Goal: Task Accomplishment & Management: Complete application form

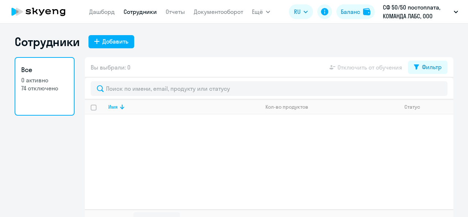
select select "30"
click at [110, 42] on div "Добавить" at bounding box center [115, 41] width 26 height 9
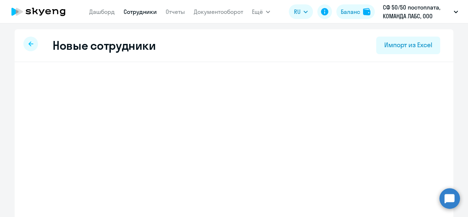
select select "english_adult_not_native_speaker"
select select "2"
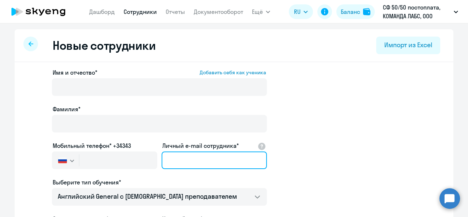
click at [172, 162] on input "Личный e-mail сотрудника*" at bounding box center [214, 160] width 105 height 18
paste input "lorken24@gmail.com"
type input "lorken24@gmail.com"
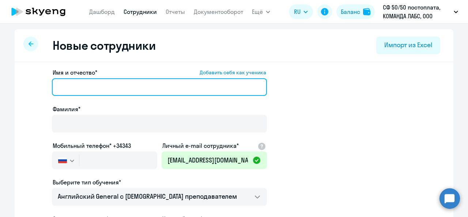
click at [100, 85] on input "Имя и отчество* Добавить себя как ученика" at bounding box center [159, 87] width 215 height 18
paste input "Larisa Ilyasova"
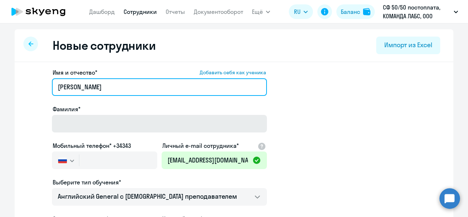
type input "Larisa Ilyasova"
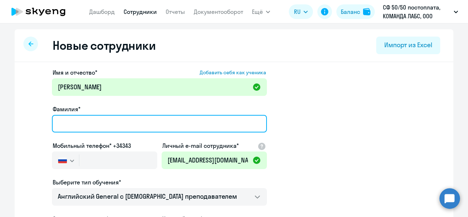
click at [77, 129] on input "Фамилия*" at bounding box center [159, 124] width 215 height 18
paste input "Larisa Ilyasova"
drag, startPoint x: 75, startPoint y: 126, endPoint x: 140, endPoint y: 131, distance: 65.3
click at [26, 117] on app-new-student-form "Имя и отчество* Добавить себя как ученика Larisa Ilyasova Фамилия* Larisa Ilyas…" at bounding box center [234, 198] width 416 height 261
click at [75, 121] on input "Larisa Ilyasova" at bounding box center [159, 124] width 215 height 18
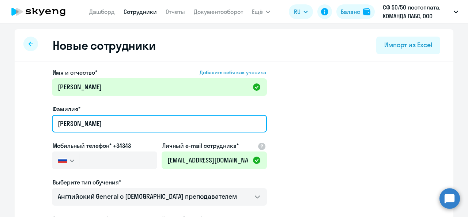
drag, startPoint x: 74, startPoint y: 123, endPoint x: 71, endPoint y: 102, distance: 21.8
click at [34, 124] on app-new-student-form "Имя и отчество* Добавить себя как ученика Larisa Ilyasova Фамилия* Larisa Ilyas…" at bounding box center [234, 198] width 416 height 261
type input "Ilyasova"
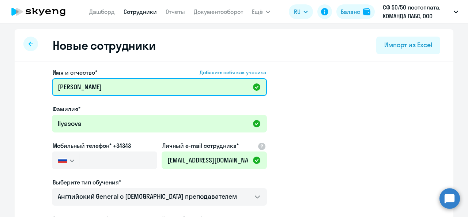
drag, startPoint x: 72, startPoint y: 87, endPoint x: 113, endPoint y: 89, distance: 41.0
click at [113, 89] on input "Larisa Ilyasova" at bounding box center [159, 87] width 215 height 18
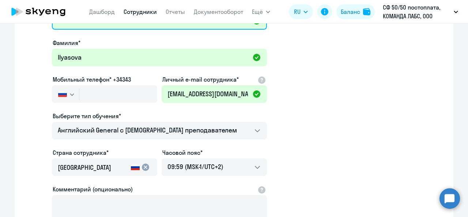
scroll to position [73, 0]
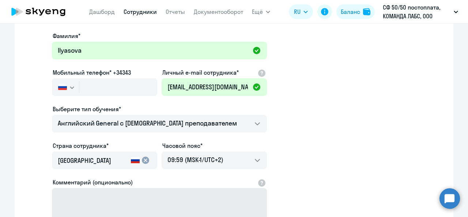
type input "Larisa"
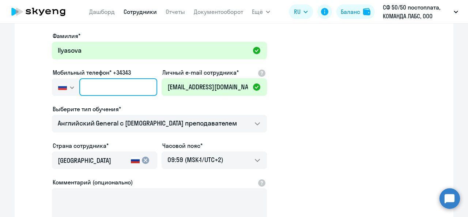
click at [130, 88] on input "text" at bounding box center [118, 87] width 78 height 18
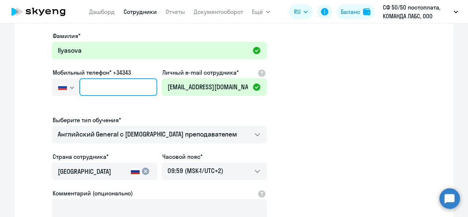
paste input "+7 913 610-83-55"
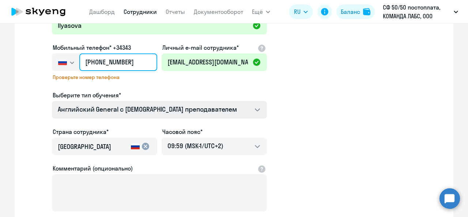
scroll to position [110, 0]
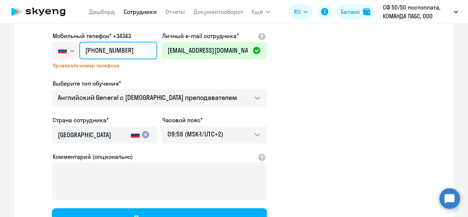
click at [90, 49] on input "+7 913 610-83-55" at bounding box center [118, 51] width 78 height 18
click at [113, 46] on input "+7 913 610-83-55" at bounding box center [118, 51] width 78 height 18
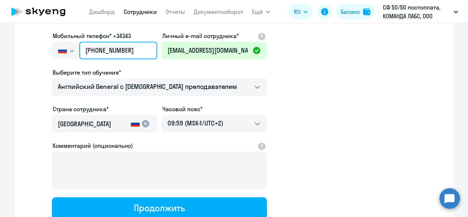
drag, startPoint x: 132, startPoint y: 50, endPoint x: 102, endPoint y: 50, distance: 30.0
click at [102, 50] on input "+7 913 610-83-55" at bounding box center [118, 51] width 78 height 18
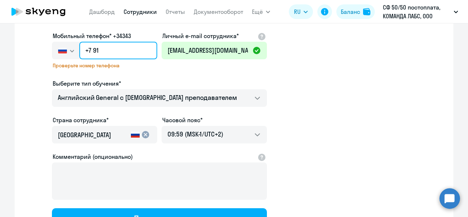
type input "+7 9"
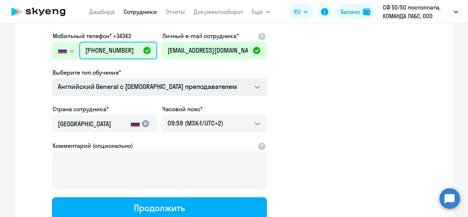
type input "+7 913 610-83-55"
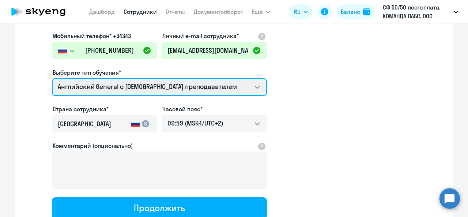
click at [85, 92] on select "Английский General с англоговорящим преподавателем Премиум английский с русског…" at bounding box center [159, 87] width 215 height 18
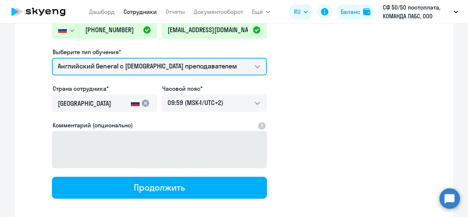
scroll to position [146, 0]
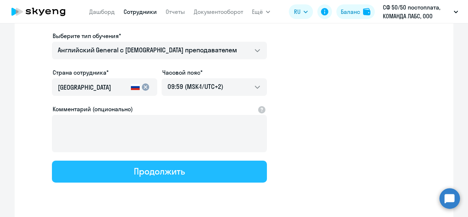
click at [134, 169] on div "Продолжить" at bounding box center [159, 171] width 51 height 12
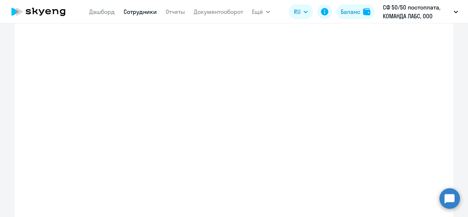
select select "english_adult_not_native_speaker"
select select "2"
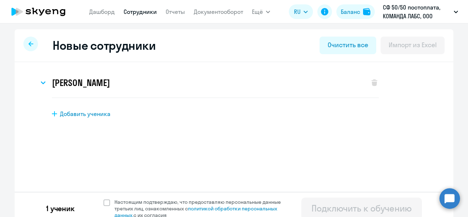
scroll to position [7, 0]
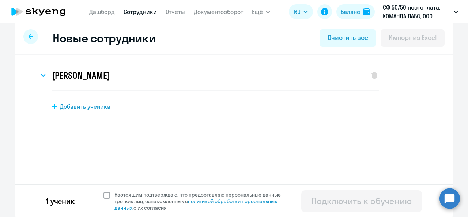
click at [106, 194] on span at bounding box center [107, 195] width 7 height 7
click at [104, 191] on input "Настоящим подтверждаю, что предоставляю персональные данные третьих лиц, ознако…" at bounding box center [103, 191] width 0 height 0
checkbox input "true"
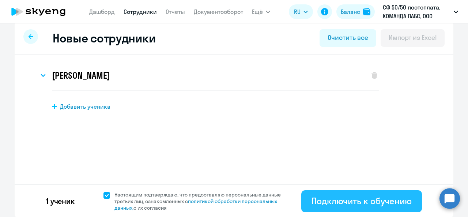
click at [349, 203] on div "Подключить к обучению" at bounding box center [362, 201] width 100 height 12
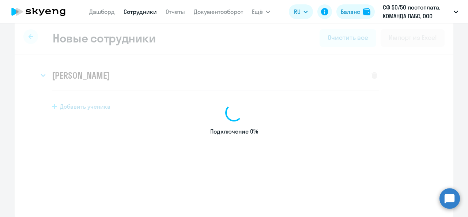
select select "english_adult_not_native_speaker"
select select "2"
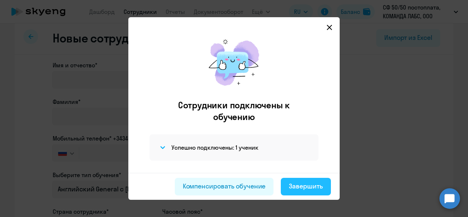
click at [299, 187] on div "Завершить" at bounding box center [306, 186] width 34 height 10
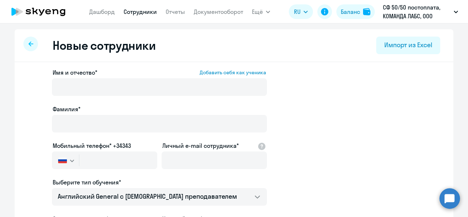
select select "30"
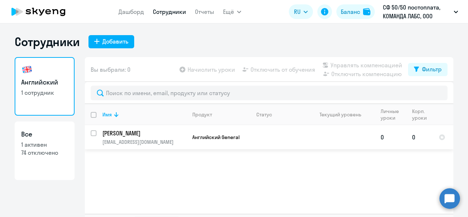
click at [93, 134] on input "select row 42409980" at bounding box center [98, 137] width 15 height 15
checkbox input "true"
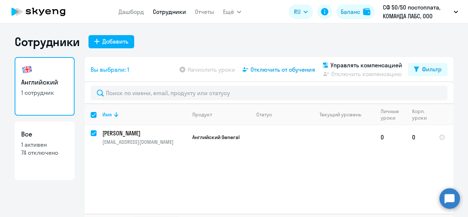
click at [291, 67] on span "Отключить от обучения" at bounding box center [283, 69] width 65 height 9
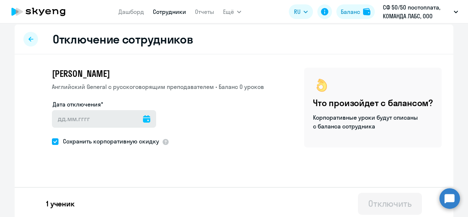
scroll to position [7, 0]
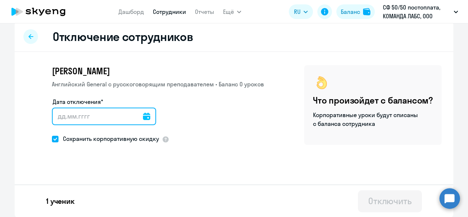
click at [63, 112] on input "Дата отключения*" at bounding box center [104, 117] width 104 height 18
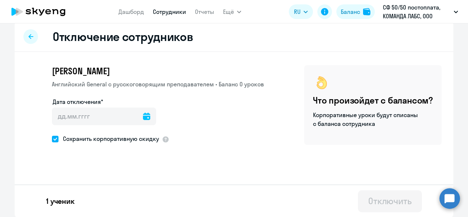
click at [143, 120] on div at bounding box center [146, 117] width 7 height 18
click at [143, 118] on icon at bounding box center [146, 116] width 7 height 7
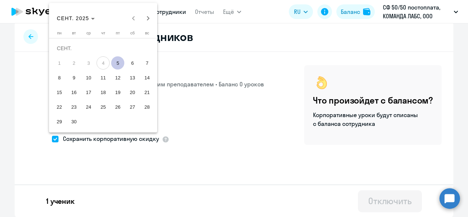
click at [121, 64] on span "5" at bounding box center [117, 62] width 13 height 13
type input "05.09.2025"
type input "5.9.2025"
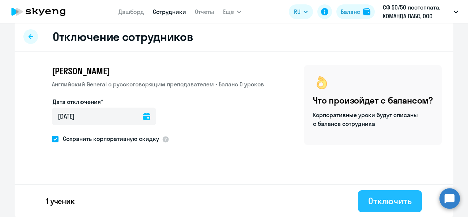
click at [391, 202] on div "Отключить" at bounding box center [390, 201] width 44 height 12
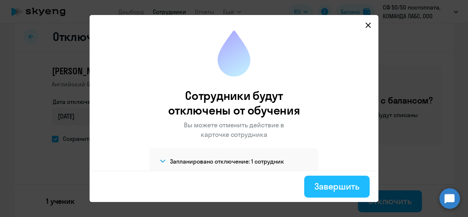
click at [330, 184] on div "Завершить" at bounding box center [337, 186] width 45 height 12
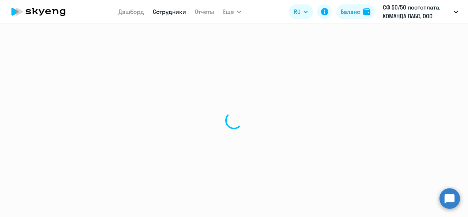
select select "30"
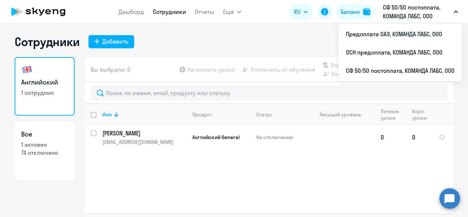
click at [414, 15] on p "СФ 50/50 постоплата, КОМАНДА ЛАБС, ООО" at bounding box center [417, 12] width 68 height 18
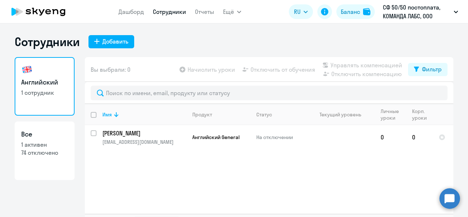
click at [414, 15] on p "СФ 50/50 постоплата, КОМАНДА ЛАБС, ООО" at bounding box center [417, 12] width 68 height 18
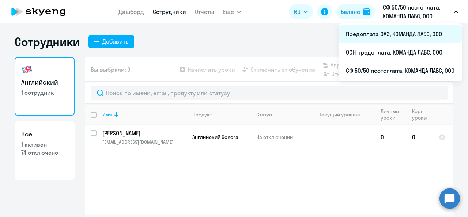
click at [390, 33] on li "Предоплата ОАЭ, КОМАНДА ЛАБС, ООО" at bounding box center [400, 34] width 123 height 18
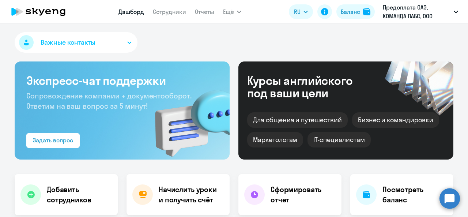
select select "30"
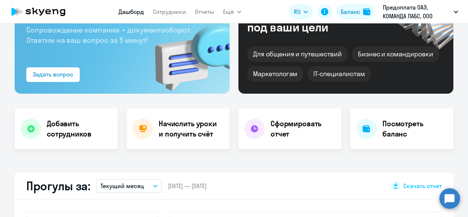
scroll to position [73, 0]
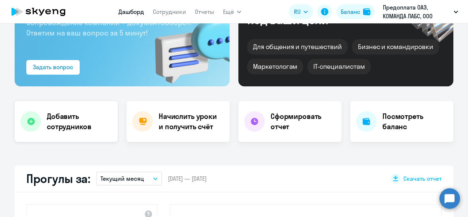
click at [72, 115] on h4 "Добавить сотрудников" at bounding box center [79, 121] width 65 height 20
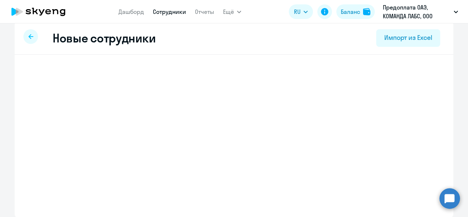
select select "english_adult_not_native_speaker"
select select "2"
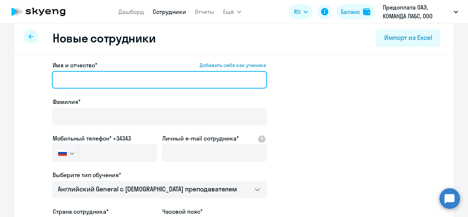
click at [67, 81] on input "Имя и отчество* Добавить себя как ученика" at bounding box center [159, 80] width 215 height 18
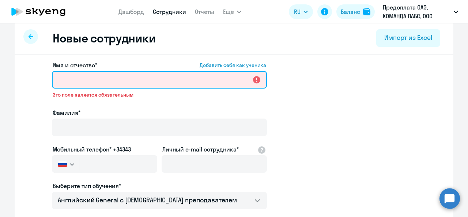
paste input "Larisa Ilyasova"
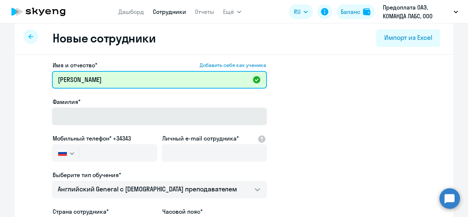
type input "Larisa Ilyasova"
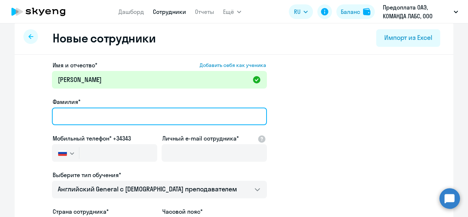
click at [78, 111] on input "Фамилия*" at bounding box center [159, 117] width 215 height 18
paste input "Larisa Ilyasova"
drag, startPoint x: 75, startPoint y: 114, endPoint x: 54, endPoint y: 116, distance: 21.0
click at [54, 116] on input "Larisa Ilyasova" at bounding box center [159, 117] width 215 height 18
click at [56, 117] on input "Larisa Ilyasova" at bounding box center [159, 117] width 215 height 18
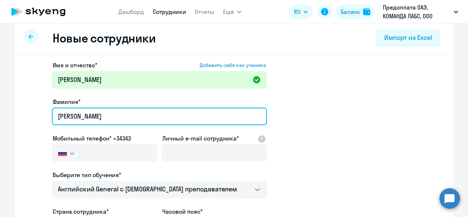
drag, startPoint x: 56, startPoint y: 117, endPoint x: 72, endPoint y: 117, distance: 16.5
click at [72, 117] on input "Larisa Ilyasova" at bounding box center [159, 117] width 215 height 18
type input "Ilyasova"
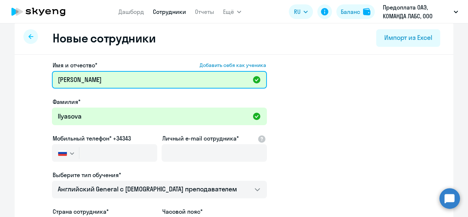
drag, startPoint x: 72, startPoint y: 82, endPoint x: 107, endPoint y: 95, distance: 37.0
click at [135, 78] on input "Larisa Ilyasova" at bounding box center [159, 80] width 215 height 18
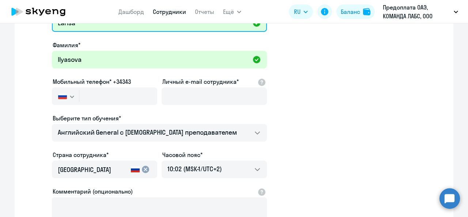
scroll to position [81, 0]
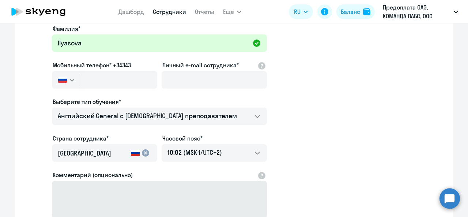
type input "Larisa"
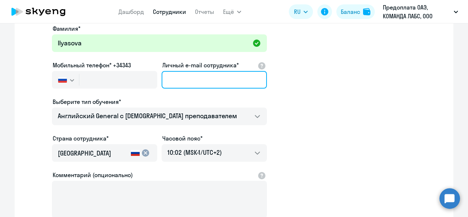
click at [181, 83] on input "Личный e-mail сотрудника*" at bounding box center [214, 80] width 105 height 18
paste input "lorken24@gmail.com"
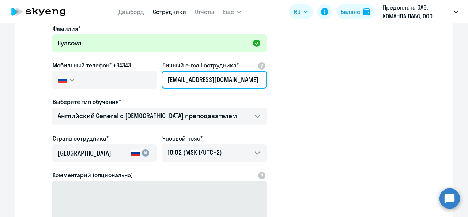
type input "lorken24@gmail.com"
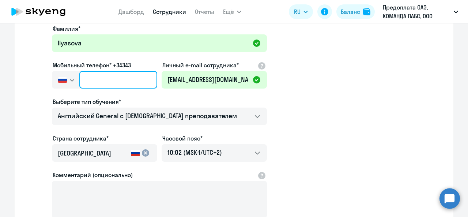
click at [97, 77] on input "text" at bounding box center [118, 80] width 78 height 18
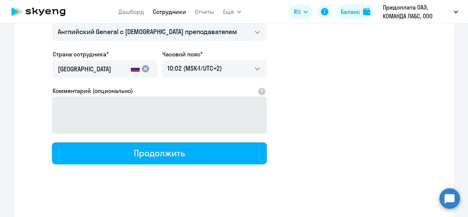
scroll to position [166, 0]
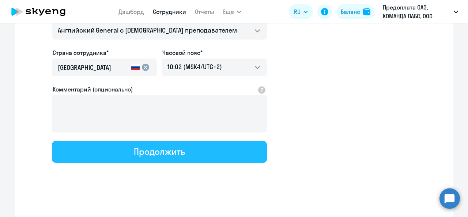
type input "+7 913 610-83-55"
click at [131, 157] on button "Продолжить" at bounding box center [159, 152] width 215 height 22
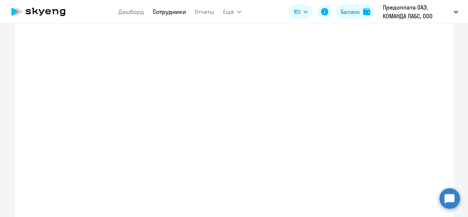
select select "english_adult_not_native_speaker"
select select "2"
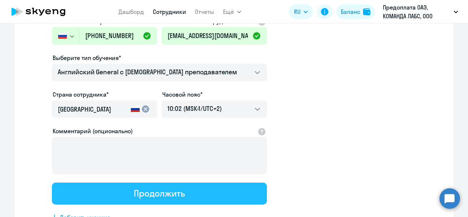
scroll to position [0, 0]
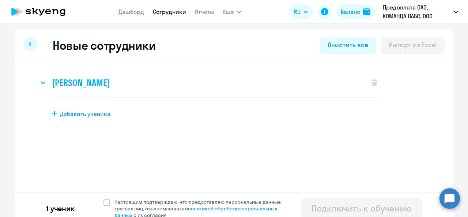
click at [75, 85] on h3 "Larisa Ilyasova" at bounding box center [81, 83] width 58 height 12
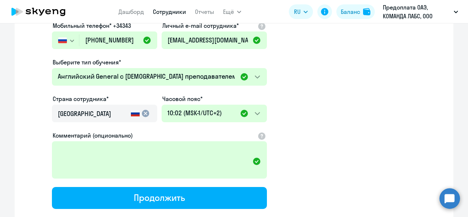
scroll to position [186, 0]
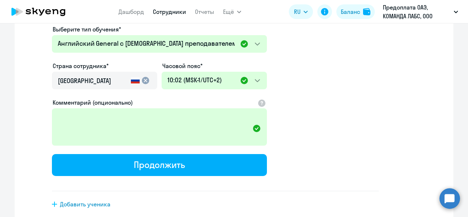
click at [95, 205] on span "Добавить ученика" at bounding box center [85, 204] width 50 height 8
select select "english_adult_not_native_speaker"
select select "2"
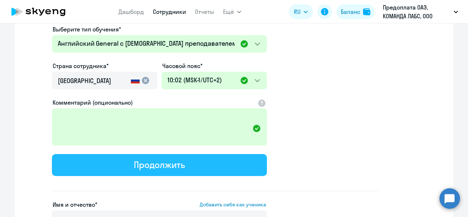
click at [119, 168] on button "Продолжить" at bounding box center [159, 165] width 215 height 22
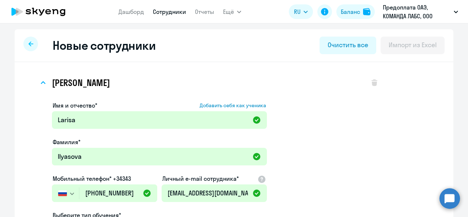
select select "english_adult_not_native_speaker"
select select "2"
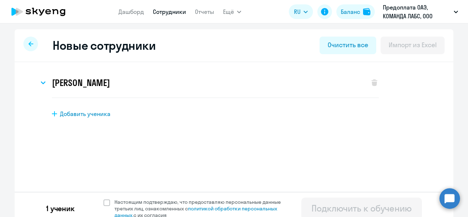
scroll to position [7, 0]
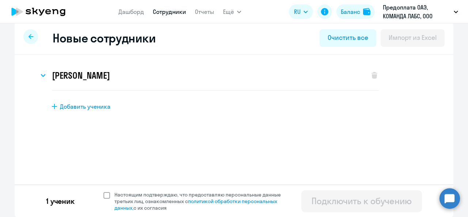
click at [110, 194] on span "Настоящим подтверждаю, что предоставляю персональные данные третьих лиц, ознако…" at bounding box center [200, 201] width 180 height 20
click at [104, 191] on input "Настоящим подтверждаю, что предоставляю персональные данные третьих лиц, ознако…" at bounding box center [103, 191] width 0 height 0
checkbox input "true"
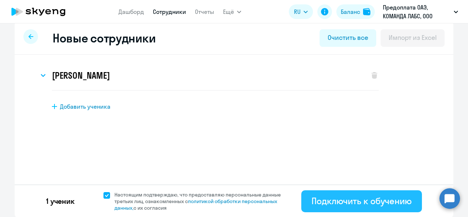
click at [372, 201] on div "Подключить к обучению" at bounding box center [362, 201] width 100 height 12
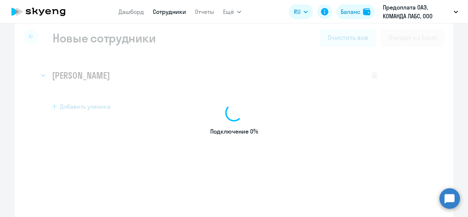
select select "english_adult_not_native_speaker"
select select "2"
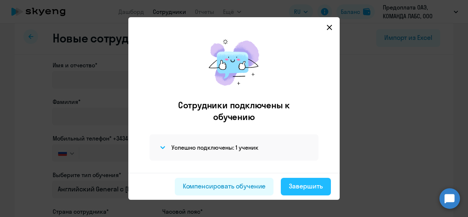
click at [295, 189] on div "Завершить" at bounding box center [306, 186] width 34 height 10
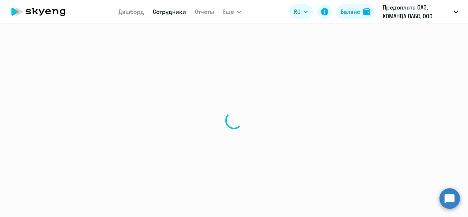
select select "30"
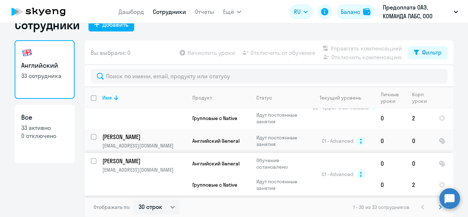
scroll to position [772, 0]
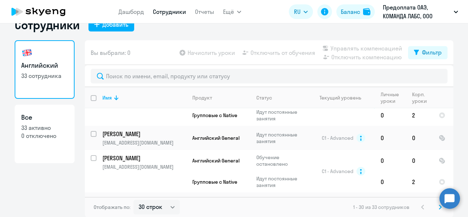
click at [436, 207] on svg-icon at bounding box center [440, 207] width 9 height 9
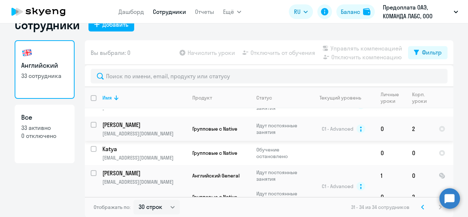
scroll to position [25, 0]
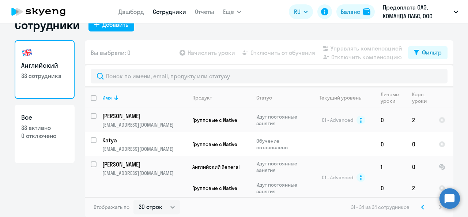
click at [422, 208] on icon at bounding box center [423, 207] width 3 height 5
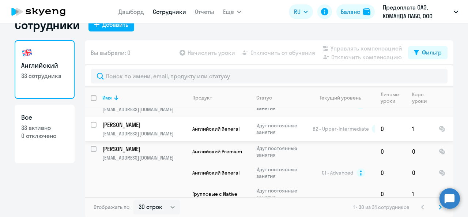
scroll to position [220, 0]
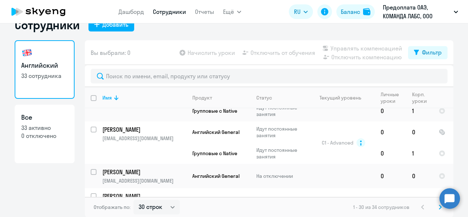
click at [442, 196] on circle at bounding box center [450, 198] width 20 height 20
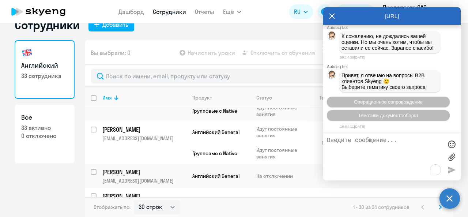
scroll to position [6141, 0]
click at [393, 159] on textarea "Здрвавству" at bounding box center [385, 157] width 116 height 40
type textarea "Здрвавствуйте"
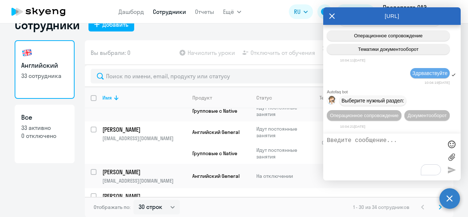
scroll to position [6220, 0]
type textarea "добавить ученика"
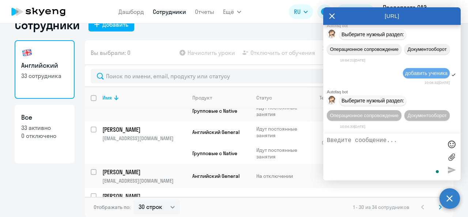
scroll to position [6300, 0]
click at [370, 113] on span "Операционное сопровождение" at bounding box center [364, 115] width 69 height 5
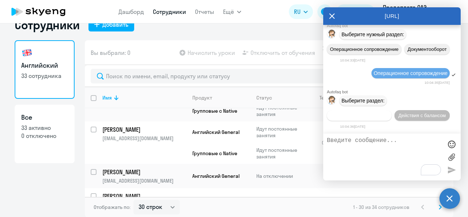
click at [374, 115] on span "Действия по сотрудникам" at bounding box center [359, 115] width 57 height 5
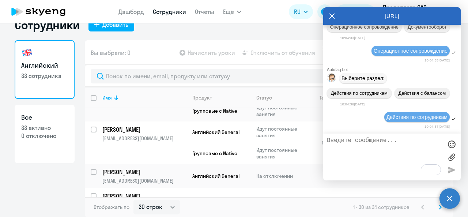
scroll to position [6474, 0]
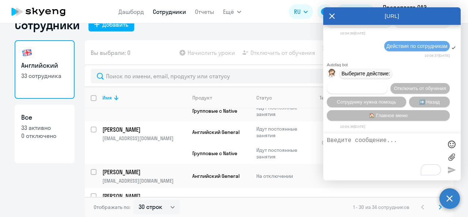
click at [375, 86] on span "Подключить к обучению" at bounding box center [357, 88] width 53 height 5
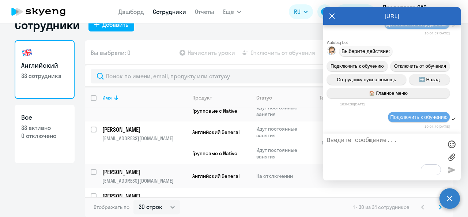
scroll to position [6568, 0]
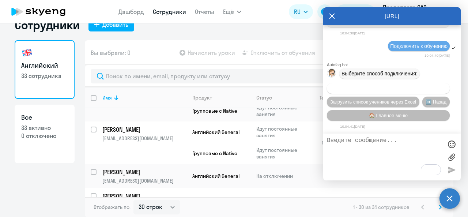
click at [376, 87] on span "Добавить учеников вручную" at bounding box center [388, 88] width 62 height 5
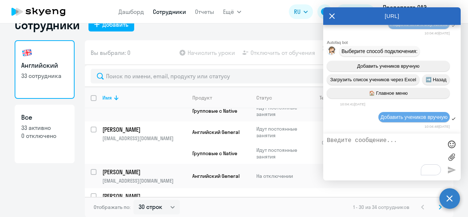
scroll to position [6931, 0]
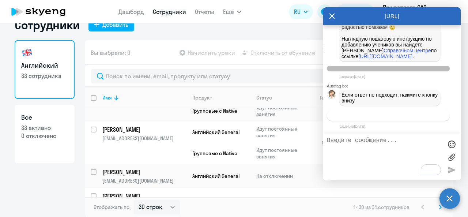
click at [387, 117] on span "Связаться с менеджером" at bounding box center [388, 115] width 56 height 5
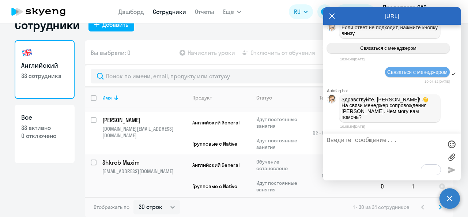
scroll to position [6994, 0]
click at [361, 147] on textarea "To enrich screen reader interactions, please activate Accessibility in Grammarl…" at bounding box center [385, 157] width 116 height 40
type textarea "P"
type textarea "Н"
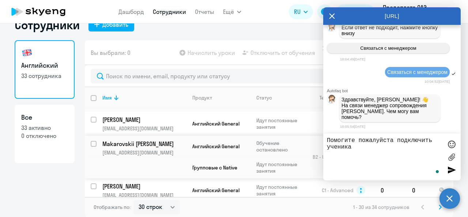
scroll to position [772, 0]
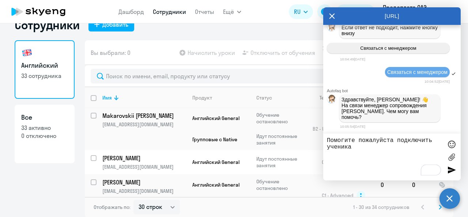
type textarea "Помогите пожалуйста подключить ученика"
click at [437, 209] on svg-icon at bounding box center [440, 207] width 9 height 9
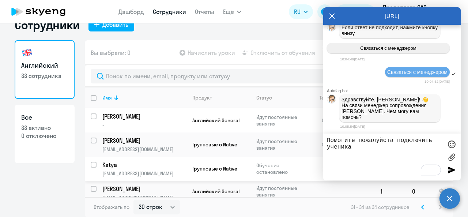
scroll to position [25, 0]
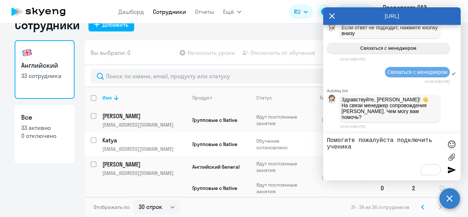
click at [419, 208] on svg-icon at bounding box center [423, 207] width 9 height 9
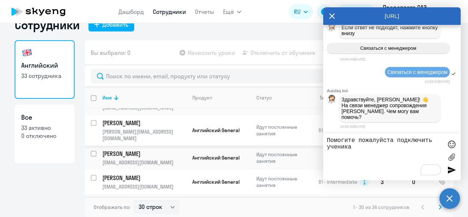
scroll to position [256, 0]
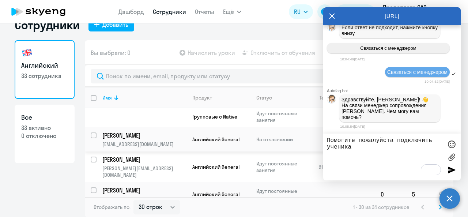
click at [121, 136] on td "Лариса lorken24@gmail.com" at bounding box center [142, 139] width 90 height 24
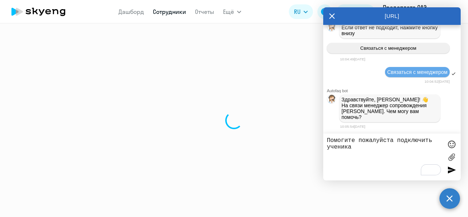
select select "english"
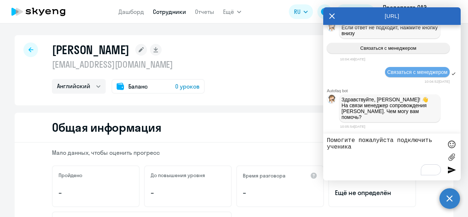
click at [135, 52] on rect at bounding box center [141, 50] width 12 height 12
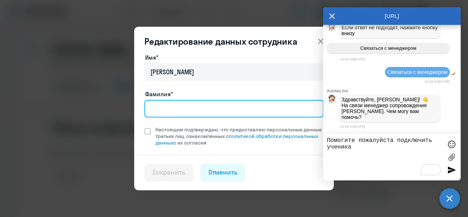
click at [194, 108] on input "Фамилия*" at bounding box center [234, 109] width 179 height 18
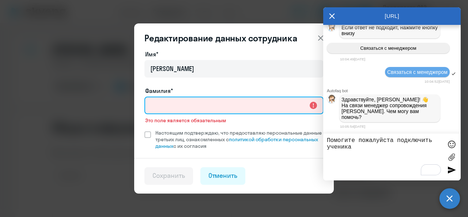
paste input "Ilyasova"
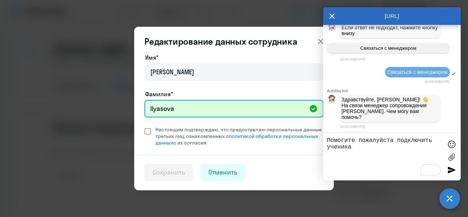
type input "Ilyasova"
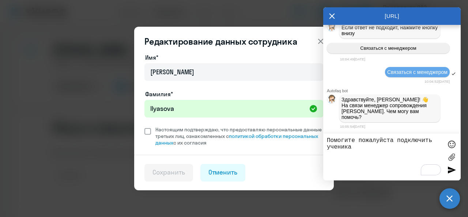
click at [153, 134] on span "Настоящим подтверждаю, что предоставляю персональные данные третьих лиц, ознако…" at bounding box center [237, 136] width 173 height 20
click at [145, 126] on input "Настоящим подтверждаю, что предоставляю персональные данные третьих лиц, ознако…" at bounding box center [144, 126] width 0 height 0
checkbox input "true"
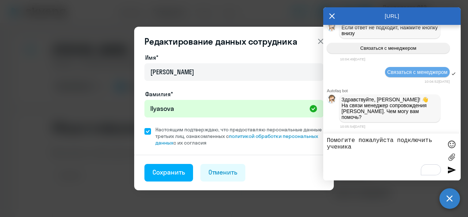
click at [177, 184] on footer "Сохранить Отменить" at bounding box center [234, 172] width 200 height 35
click at [175, 176] on div "Сохранить" at bounding box center [169, 173] width 33 height 10
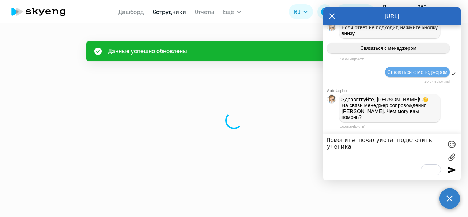
select select "english"
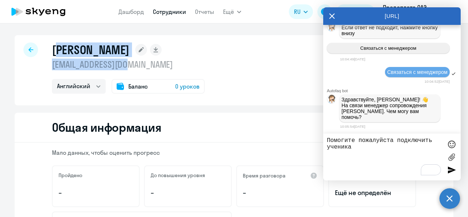
drag, startPoint x: 50, startPoint y: 48, endPoint x: 134, endPoint y: 67, distance: 85.5
click at [134, 67] on div "Ilyasova Лариса lorken24@gmail.com Английский Баланс 0 уроков" at bounding box center [128, 67] width 153 height 51
click at [132, 66] on p "lorken24@gmail.com" at bounding box center [128, 65] width 153 height 12
drag, startPoint x: 132, startPoint y: 66, endPoint x: 54, endPoint y: 50, distance: 80.0
click at [54, 50] on div "Ilyasova Лариса lorken24@gmail.com Английский Баланс 0 уроков" at bounding box center [128, 67] width 153 height 51
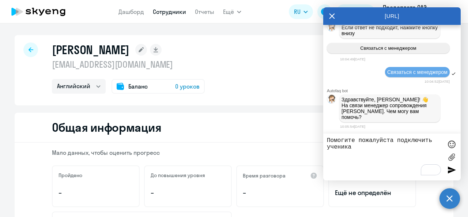
click at [365, 150] on textarea "Помогите пожалуйста подключить ученика" at bounding box center [385, 157] width 116 height 40
paste textarea "Ilyasova Лариса lorken24@gmail.com"
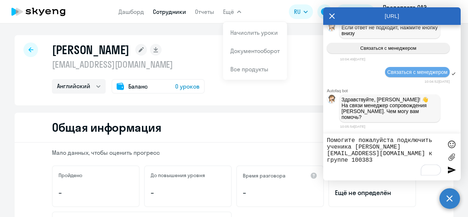
type textarea "Помогите пожалуйста подключить ученика Ilyasova Лариса lorken24@gmail.com к гру…"
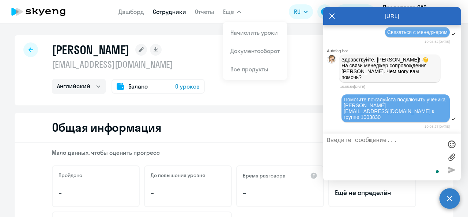
scroll to position [7028, 0]
paste textarea "telegram @lorken"
type textarea "telegram @lorken"
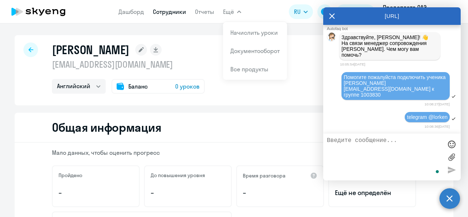
scroll to position [7050, 0]
click at [144, 50] on icon at bounding box center [141, 49] width 5 height 5
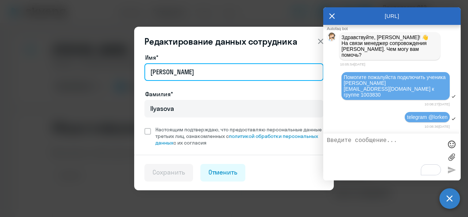
drag, startPoint x: 173, startPoint y: 73, endPoint x: 130, endPoint y: 72, distance: 43.9
click at [130, 72] on div "Редактирование данных сотрудника Имя* Лариса Фамилия* Ilyasova Настоящим подтве…" at bounding box center [234, 108] width 354 height 177
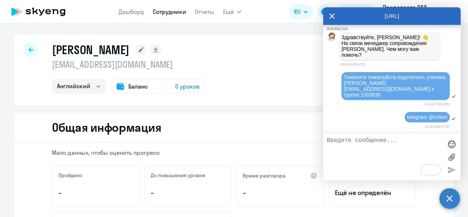
click at [144, 52] on icon at bounding box center [141, 49] width 5 height 5
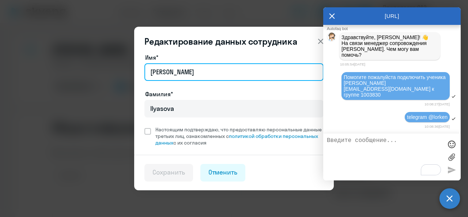
drag, startPoint x: 173, startPoint y: 72, endPoint x: 94, endPoint y: 72, distance: 79.8
click at [94, 72] on div "Редактирование данных сотрудника Имя* Лариса Фамилия* Ilyasova Настоящим подтве…" at bounding box center [234, 108] width 354 height 177
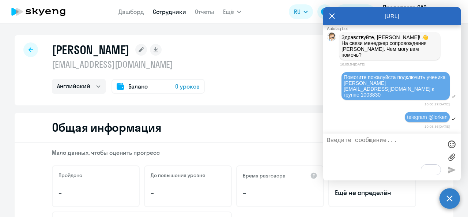
click at [143, 53] on rect at bounding box center [141, 50] width 12 height 12
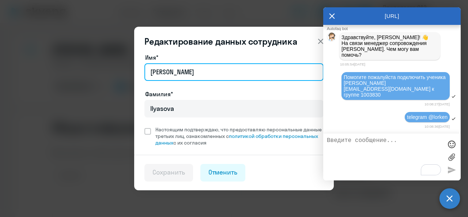
drag, startPoint x: 177, startPoint y: 77, endPoint x: 129, endPoint y: 70, distance: 48.1
click at [133, 76] on div "Редактирование данных сотрудника Имя* Лариса Фамилия* Ilyasova Настоящим подтве…" at bounding box center [234, 108] width 354 height 177
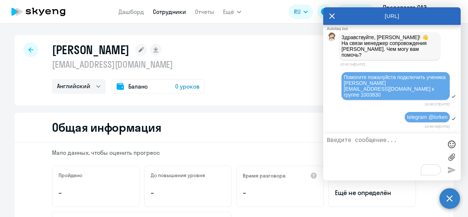
click at [143, 51] on icon at bounding box center [141, 49] width 5 height 5
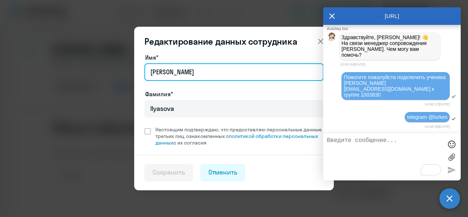
click at [183, 77] on input "Лариса" at bounding box center [234, 72] width 179 height 18
type input "Л"
type input "Д"
type input "Larisa"
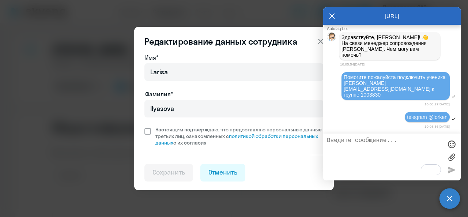
click at [148, 136] on label "Настоящим подтверждаю, что предоставляю персональные данные третьих лиц, ознако…" at bounding box center [234, 136] width 179 height 20
click at [145, 126] on input "Настоящим подтверждаю, что предоставляю персональные данные третьих лиц, ознако…" at bounding box center [144, 126] width 0 height 0
checkbox input "true"
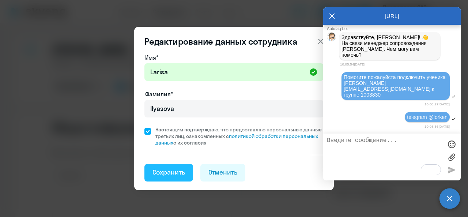
click at [164, 173] on div "Сохранить" at bounding box center [169, 173] width 33 height 10
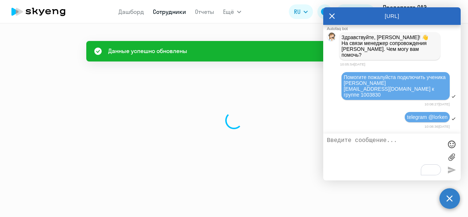
select select "english"
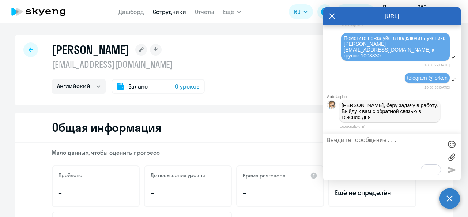
scroll to position [7089, 0]
click at [350, 153] on textarea "To enrich screen reader interactions, please activate Accessibility in Grammarl…" at bounding box center [385, 157] width 116 height 40
type textarea "спасибо"
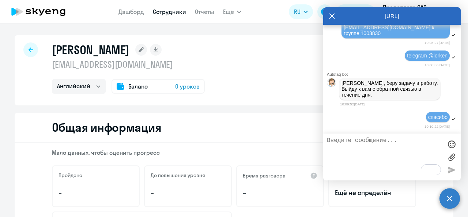
scroll to position [7140, 0]
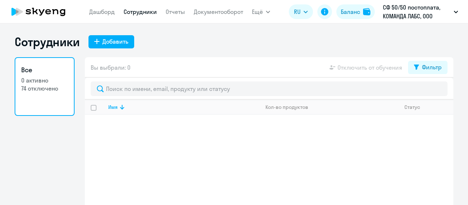
select select "30"
